Goal: Task Accomplishment & Management: Use online tool/utility

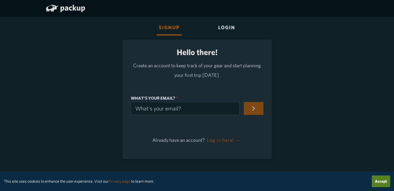
click at [220, 25] on div "Login" at bounding box center [226, 28] width 21 height 15
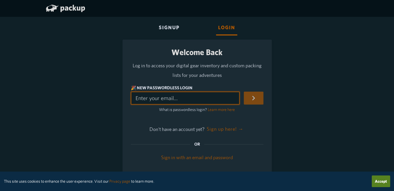
click at [210, 94] on input "🎉 New Passwordless Login" at bounding box center [185, 98] width 109 height 13
type input "hollisbcarlton@gmail.com"
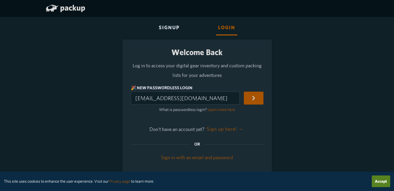
click at [252, 98] on button "submit" at bounding box center [253, 98] width 19 height 13
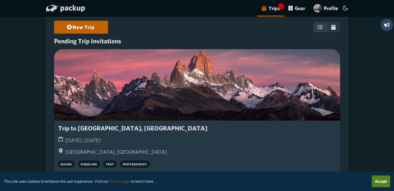
click at [87, 26] on link "New Trip" at bounding box center [81, 27] width 41 height 12
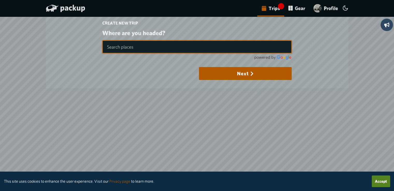
click at [168, 46] on input "text" at bounding box center [196, 46] width 189 height 13
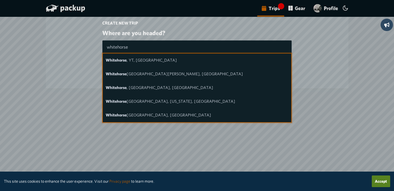
drag, startPoint x: 157, startPoint y: 60, endPoint x: 174, endPoint y: 59, distance: 16.8
click at [158, 60] on li "Whitehorse , [GEOGRAPHIC_DATA], [GEOGRAPHIC_DATA]" at bounding box center [197, 61] width 188 height 14
type input "Whitehorse, [GEOGRAPHIC_DATA], [GEOGRAPHIC_DATA]"
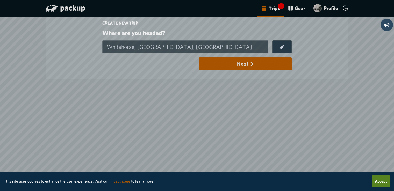
click at [268, 64] on button "Next" at bounding box center [245, 63] width 92 height 13
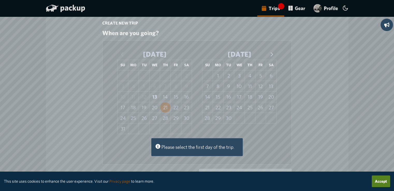
click at [169, 110] on button "21" at bounding box center [165, 107] width 10 height 10
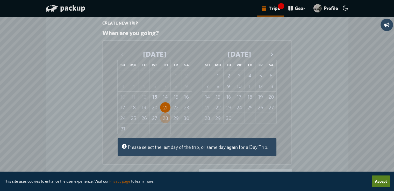
click at [168, 117] on button "28" at bounding box center [165, 118] width 10 height 10
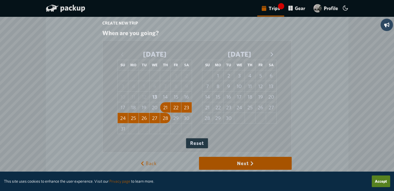
click at [248, 164] on button "Next" at bounding box center [245, 163] width 92 height 13
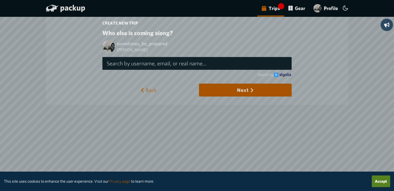
click at [261, 84] on button "Next" at bounding box center [245, 90] width 92 height 13
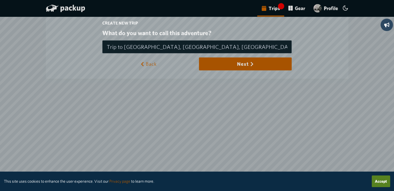
click at [246, 64] on button "Next" at bounding box center [245, 63] width 92 height 13
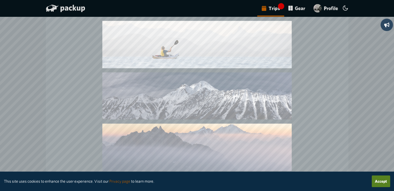
scroll to position [1360, 0]
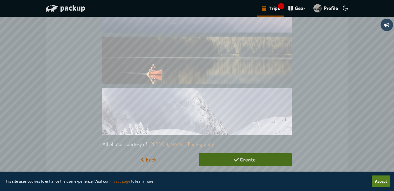
click at [244, 162] on button "Create" at bounding box center [245, 159] width 92 height 13
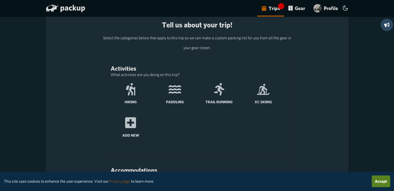
click at [135, 88] on icon at bounding box center [130, 89] width 9 height 12
click at [0, 0] on input "Hiking" at bounding box center [0, 0] width 0 height 0
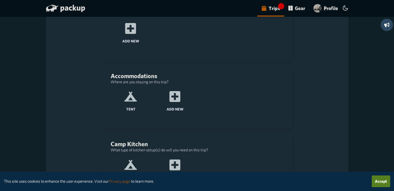
scroll to position [97, 0]
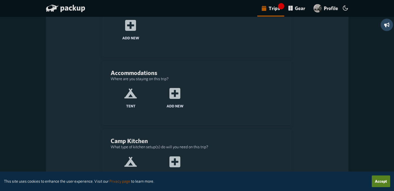
click at [137, 94] on icon at bounding box center [130, 93] width 12 height 12
click at [0, 0] on input "Tent" at bounding box center [0, 0] width 0 height 0
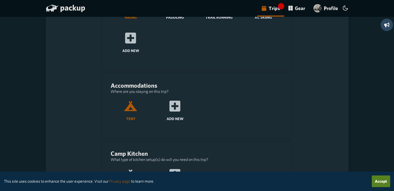
scroll to position [85, 0]
click at [134, 102] on icon at bounding box center [130, 106] width 12 height 10
click at [0, 0] on input "Tent" at bounding box center [0, 0] width 0 height 0
click at [133, 103] on icon at bounding box center [130, 106] width 12 height 10
click at [0, 0] on input "Tent" at bounding box center [0, 0] width 0 height 0
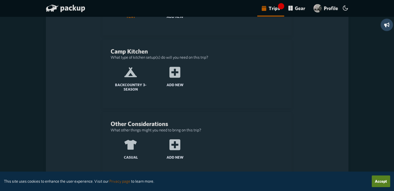
scroll to position [186, 0]
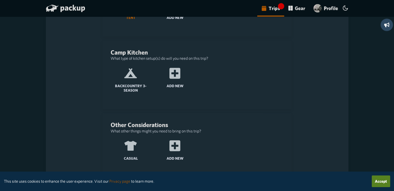
click at [135, 77] on icon at bounding box center [130, 73] width 12 height 10
click at [0, 0] on input "Backcountry 3-Season" at bounding box center [0, 0] width 0 height 0
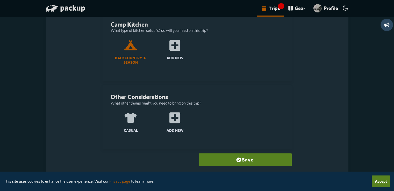
click at [132, 113] on icon at bounding box center [130, 118] width 12 height 10
click at [0, 0] on input "Casual" at bounding box center [0, 0] width 0 height 0
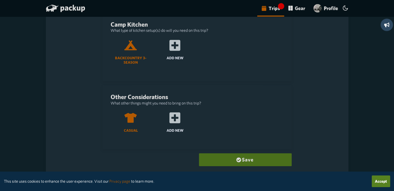
click at [230, 158] on button "Save" at bounding box center [245, 159] width 92 height 13
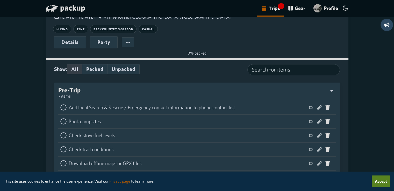
scroll to position [139, 0]
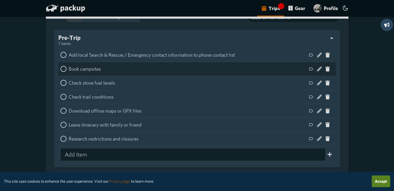
click at [64, 69] on icon at bounding box center [63, 69] width 6 height 6
click at [60, 66] on input "checkbox" at bounding box center [60, 66] width 0 height 0
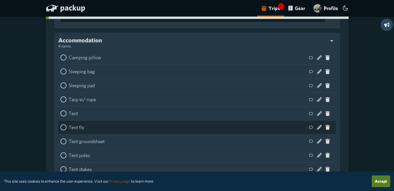
scroll to position [286, 0]
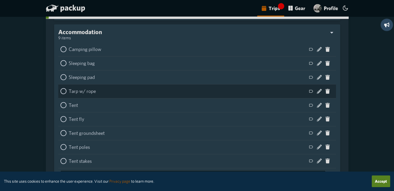
click at [65, 93] on icon at bounding box center [63, 91] width 6 height 6
click at [60, 88] on input "checkbox" at bounding box center [60, 88] width 0 height 0
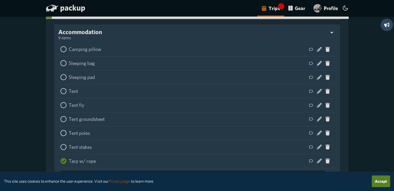
click at [65, 93] on icon at bounding box center [63, 91] width 6 height 6
click at [60, 88] on input "checkbox" at bounding box center [60, 88] width 0 height 0
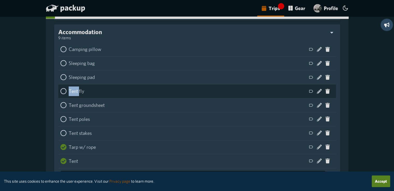
click at [65, 93] on icon at bounding box center [63, 91] width 6 height 6
click at [60, 88] on input "checkbox" at bounding box center [60, 88] width 0 height 0
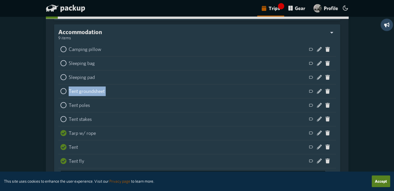
click at [65, 93] on icon at bounding box center [63, 91] width 6 height 6
click at [60, 88] on input "checkbox" at bounding box center [60, 88] width 0 height 0
click at [65, 93] on icon at bounding box center [63, 91] width 6 height 6
click at [60, 88] on input "checkbox" at bounding box center [60, 88] width 0 height 0
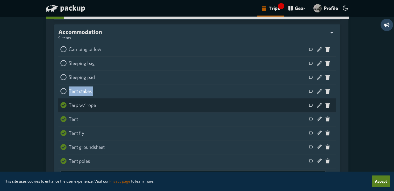
click at [65, 93] on icon at bounding box center [63, 91] width 6 height 6
click at [60, 88] on input "checkbox" at bounding box center [60, 88] width 0 height 0
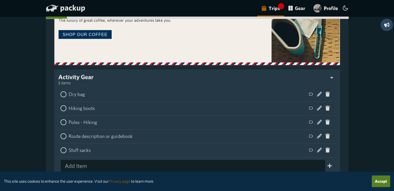
scroll to position [493, 0]
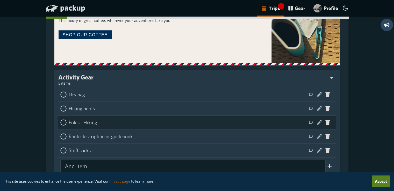
click at [64, 122] on icon at bounding box center [63, 122] width 6 height 6
click at [60, 119] on input "checkbox" at bounding box center [60, 119] width 0 height 0
click at [64, 122] on icon at bounding box center [63, 122] width 6 height 6
click at [60, 119] on input "checkbox" at bounding box center [60, 119] width 0 height 0
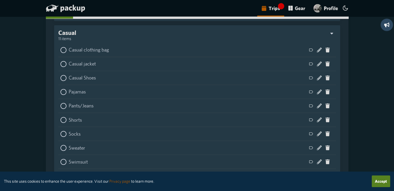
scroll to position [875, 0]
